Goal: Find specific page/section: Find specific page/section

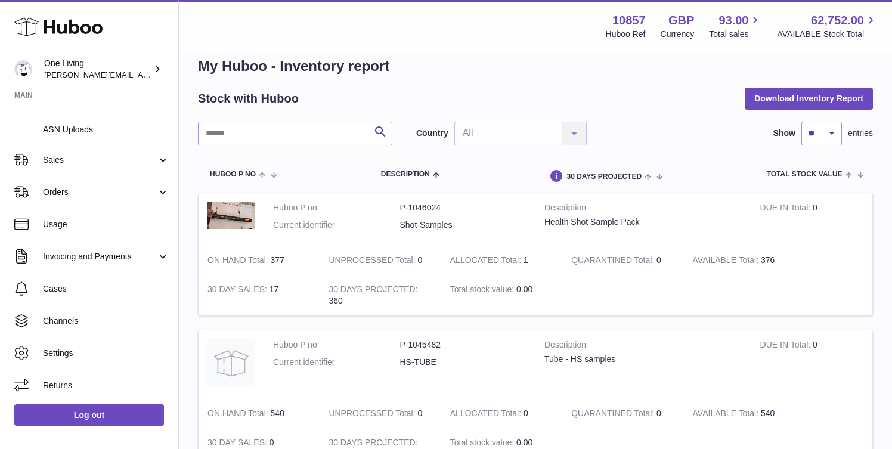
scroll to position [29, 0]
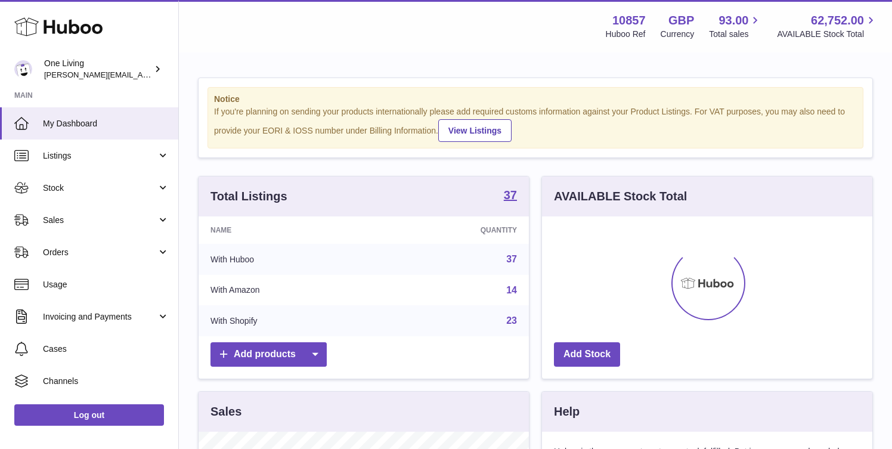
scroll to position [186, 330]
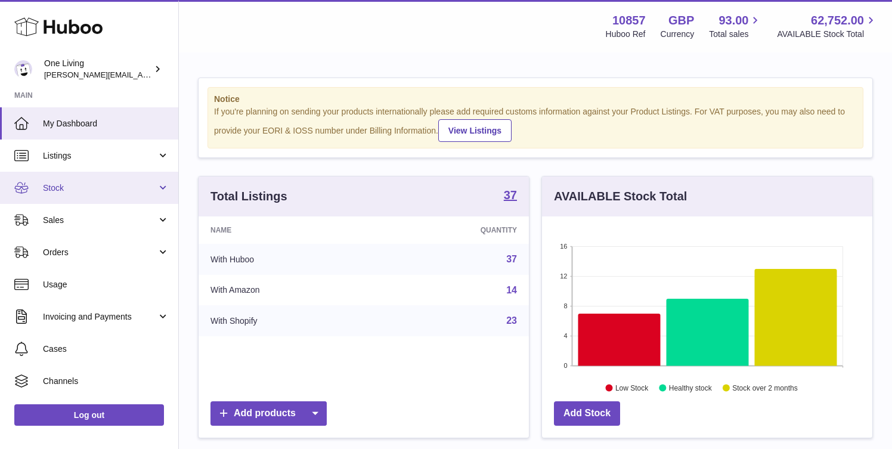
click at [149, 187] on span "Stock" at bounding box center [100, 188] width 114 height 11
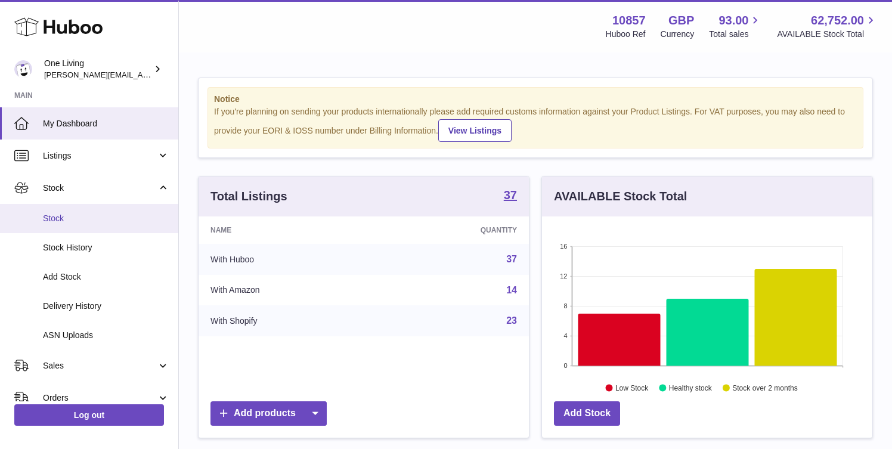
click at [135, 218] on span "Stock" at bounding box center [106, 218] width 126 height 11
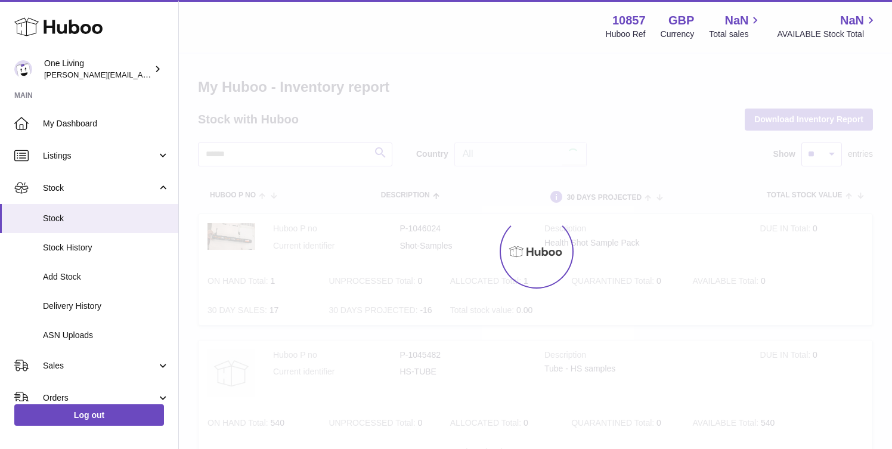
click at [128, 312] on ul "My Dashboard Listings Not with Huboo Listings with Huboo Bundles Stock Stock St…" at bounding box center [89, 357] width 178 height 500
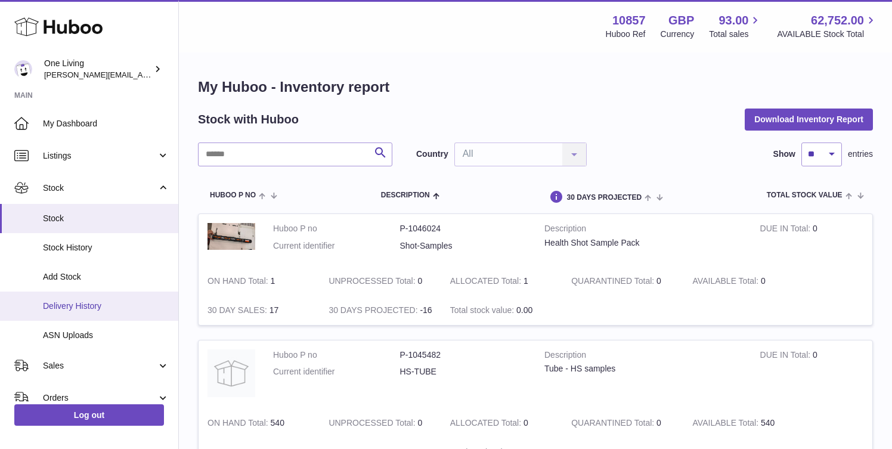
click at [124, 306] on span "Delivery History" at bounding box center [106, 306] width 126 height 11
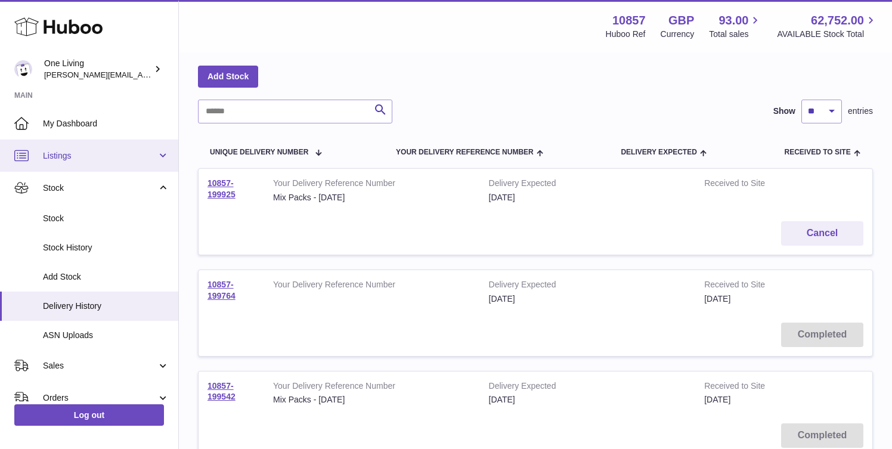
click at [155, 152] on link "Listings" at bounding box center [89, 156] width 178 height 32
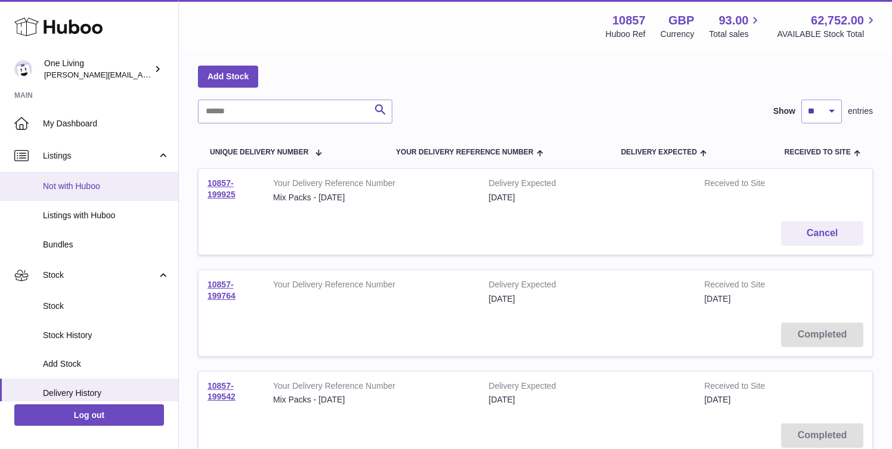
click at [122, 190] on span "Not with Huboo" at bounding box center [106, 186] width 126 height 11
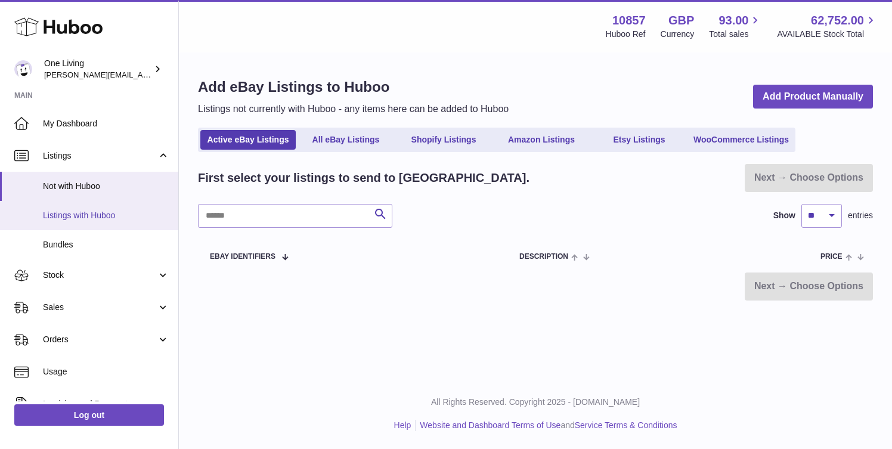
click at [125, 220] on span "Listings with Huboo" at bounding box center [106, 215] width 126 height 11
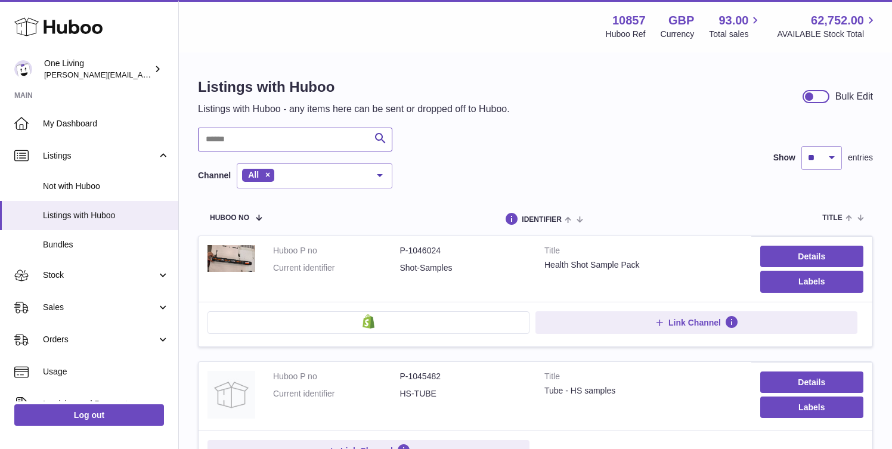
click at [263, 140] on input "text" at bounding box center [295, 140] width 194 height 24
click at [78, 275] on span "Stock" at bounding box center [100, 275] width 114 height 11
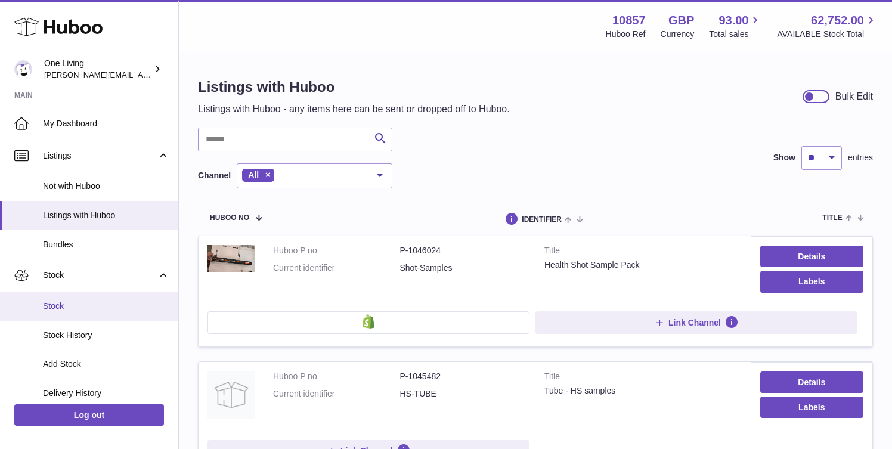
click at [79, 306] on span "Stock" at bounding box center [106, 306] width 126 height 11
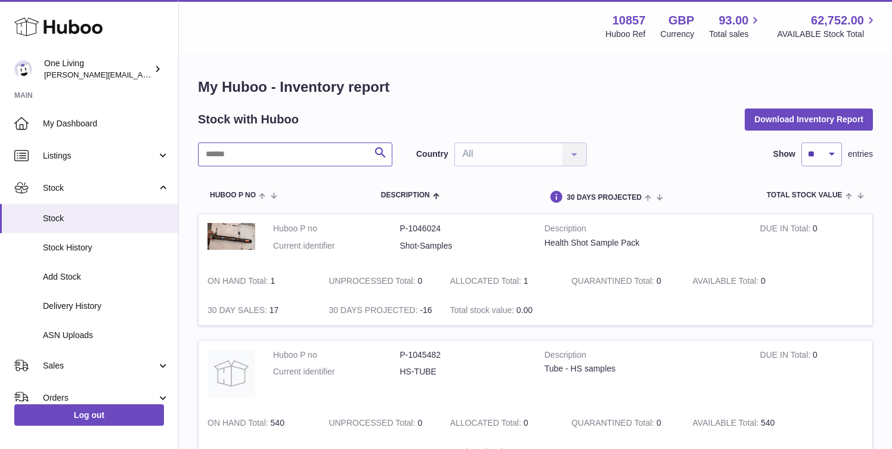
click at [232, 155] on input "text" at bounding box center [295, 155] width 194 height 24
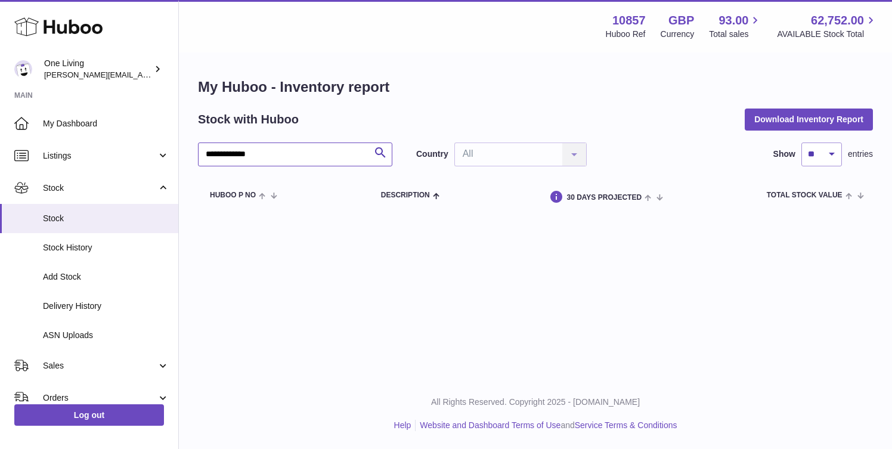
type input "**********"
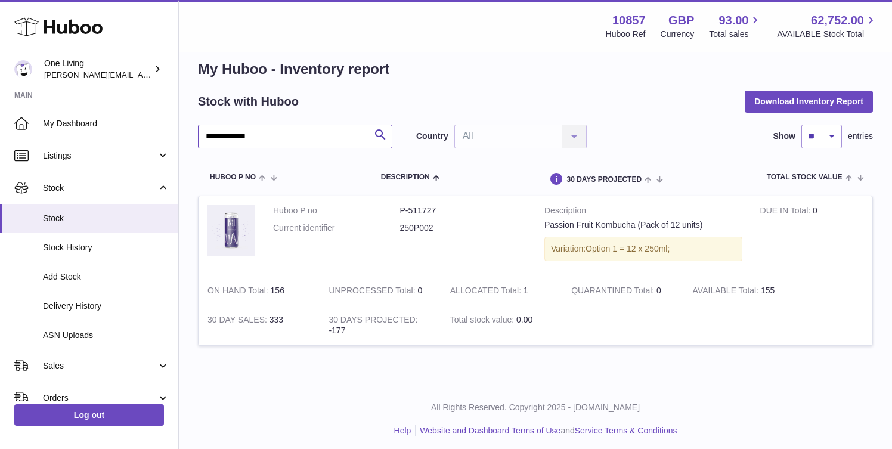
scroll to position [23, 0]
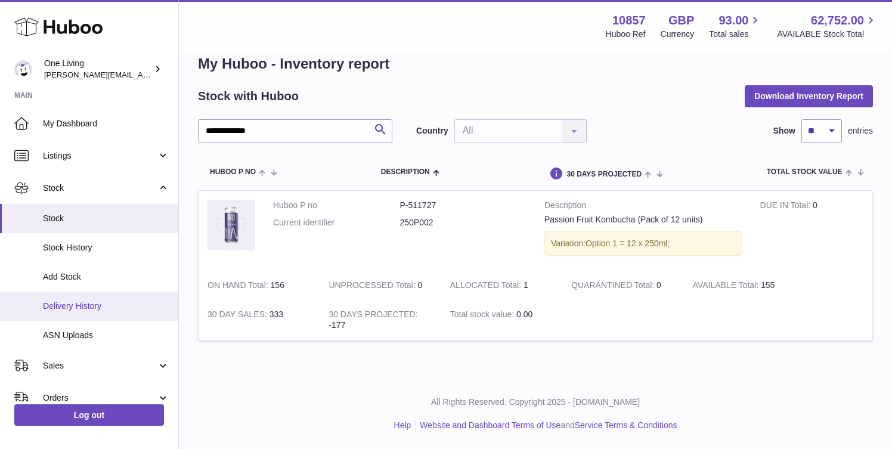
click at [133, 309] on span "Delivery History" at bounding box center [106, 306] width 126 height 11
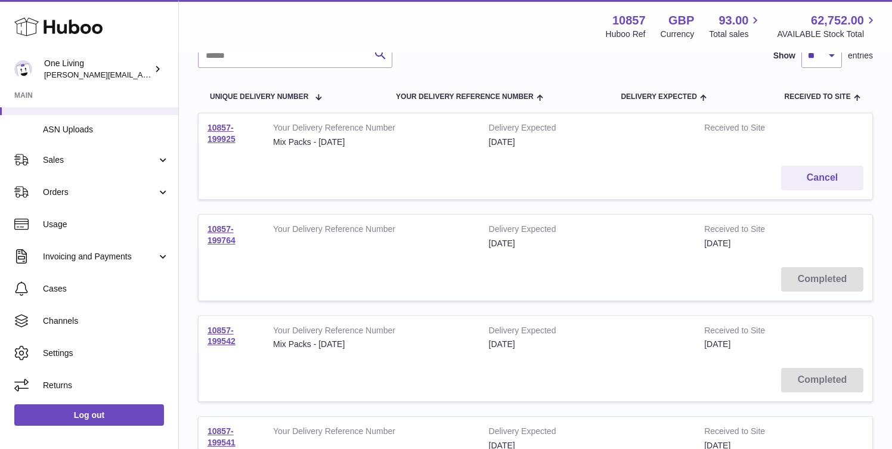
scroll to position [105, 0]
